Goal: Information Seeking & Learning: Learn about a topic

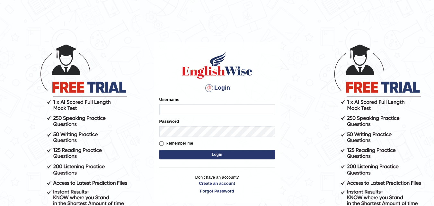
type input "RojaTangella"
click at [193, 154] on button "Login" at bounding box center [217, 155] width 116 height 10
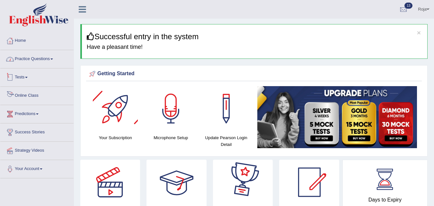
click at [48, 59] on link "Practice Questions" at bounding box center [36, 58] width 73 height 16
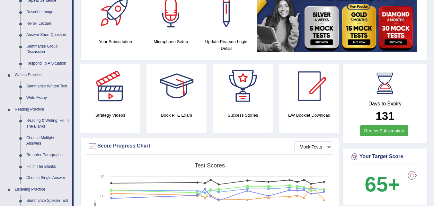
scroll to position [96, 0]
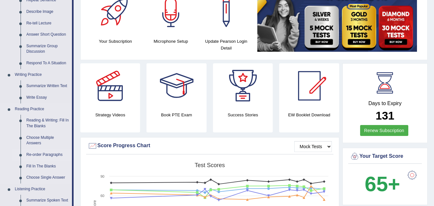
click at [43, 154] on link "Re-order Paragraphs" at bounding box center [47, 155] width 49 height 12
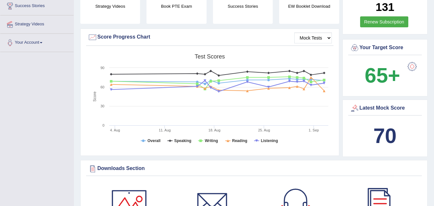
scroll to position [434, 0]
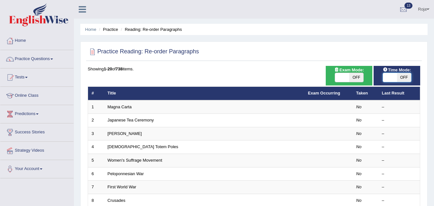
click at [393, 80] on span at bounding box center [390, 77] width 14 height 9
checkbox input "true"
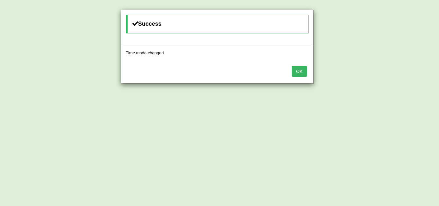
drag, startPoint x: 301, startPoint y: 73, endPoint x: 292, endPoint y: 87, distance: 17.0
click at [301, 73] on button "OK" at bounding box center [299, 71] width 15 height 11
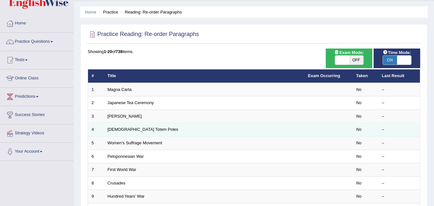
scroll to position [32, 0]
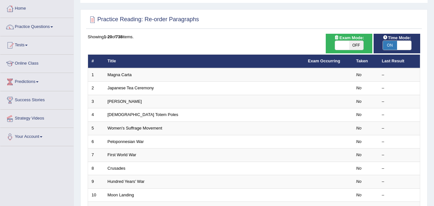
click at [335, 45] on div "ON OFF" at bounding box center [349, 45] width 29 height 10
click at [341, 47] on span at bounding box center [342, 45] width 14 height 9
checkbox input "true"
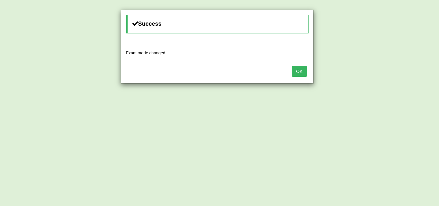
click at [303, 70] on button "OK" at bounding box center [299, 71] width 15 height 11
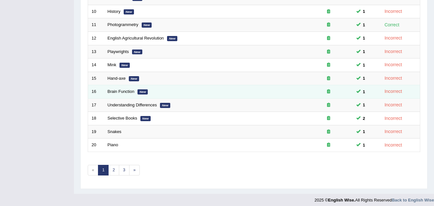
scroll to position [219, 0]
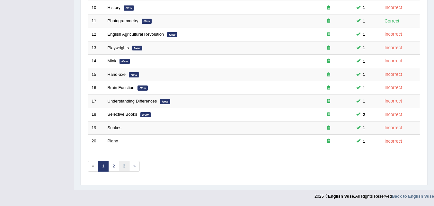
click at [122, 162] on link "3" at bounding box center [124, 166] width 11 height 11
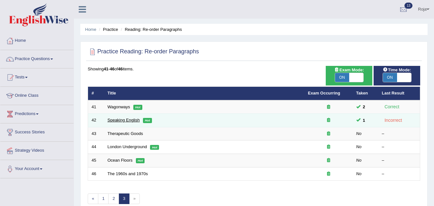
click at [133, 118] on link "Speaking English" at bounding box center [124, 120] width 32 height 5
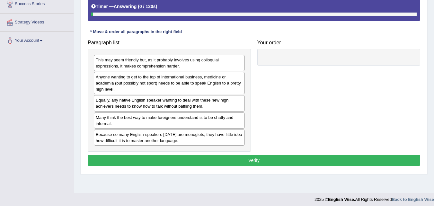
scroll to position [131, 0]
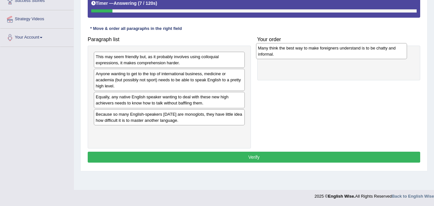
drag, startPoint x: 196, startPoint y: 118, endPoint x: 365, endPoint y: 50, distance: 182.1
click at [365, 50] on div "Many think the best way to make foreigners understand is to be chatty and infor…" at bounding box center [331, 51] width 151 height 16
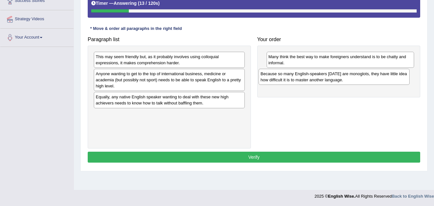
drag, startPoint x: 193, startPoint y: 120, endPoint x: 358, endPoint y: 78, distance: 170.5
click at [358, 78] on div "Because so many English-speakers [DATE] are monoglots, they have little idea ho…" at bounding box center [334, 77] width 151 height 16
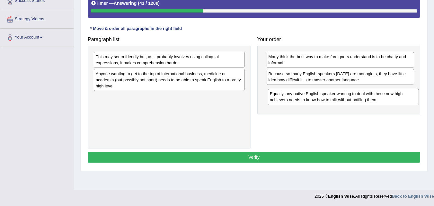
drag, startPoint x: 204, startPoint y: 104, endPoint x: 378, endPoint y: 101, distance: 174.1
click at [378, 101] on div "Equally, any native English speaker wanting to deal with these new high achieve…" at bounding box center [343, 97] width 151 height 16
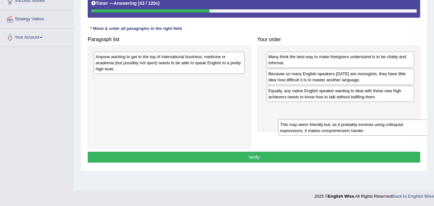
drag, startPoint x: 143, startPoint y: 60, endPoint x: 328, endPoint y: 128, distance: 196.5
click at [328, 128] on div "This may seem friendly but, as it probably involves using colloquial expression…" at bounding box center [353, 128] width 151 height 16
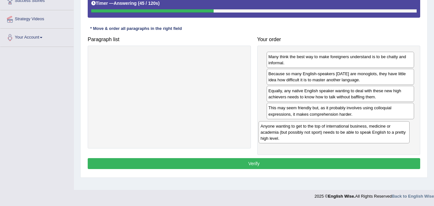
drag, startPoint x: 182, startPoint y: 65, endPoint x: 346, endPoint y: 134, distance: 178.8
click at [346, 134] on div "Anyone wanting to get to the top of international business, medicine or academi…" at bounding box center [334, 132] width 151 height 22
click at [315, 163] on button "Verify" at bounding box center [254, 163] width 332 height 11
